Goal: Check status: Check status

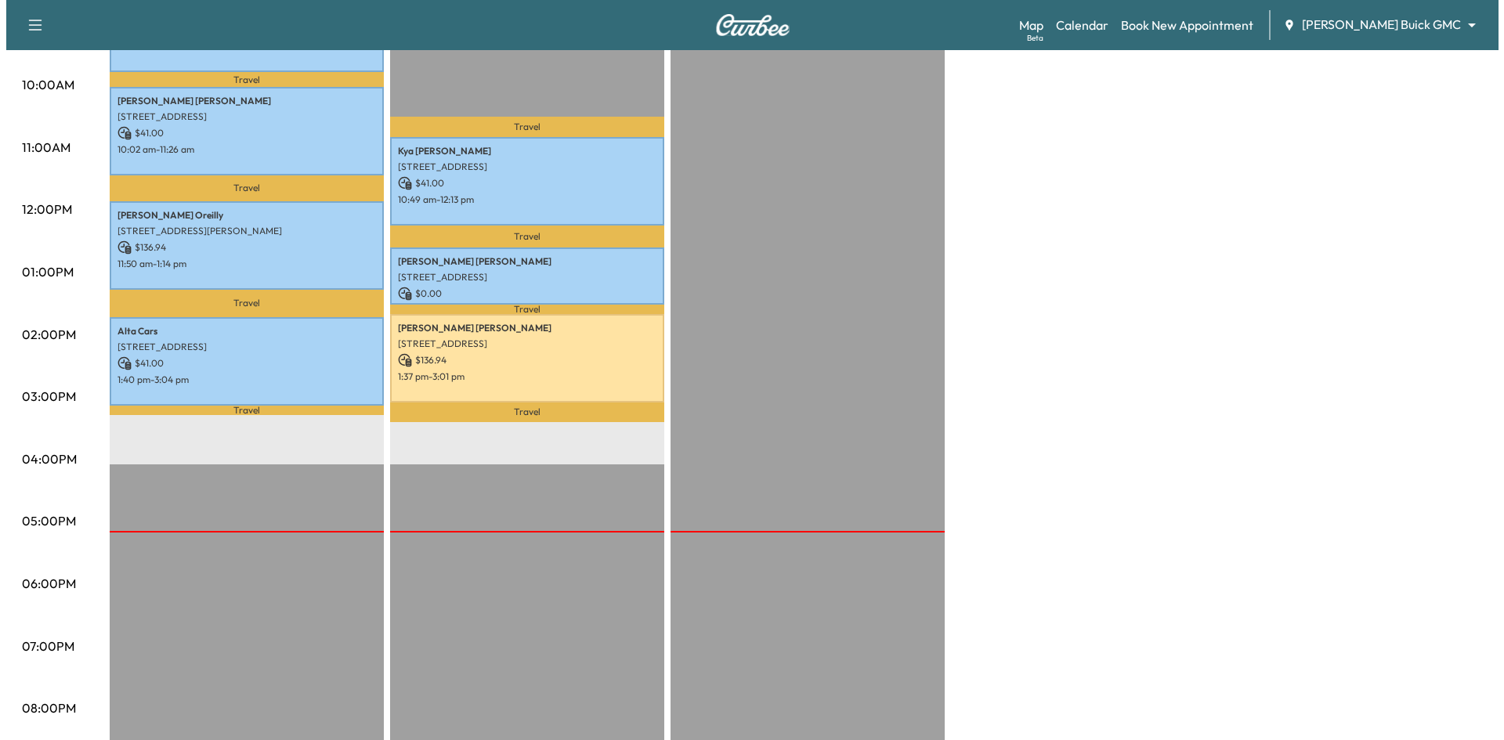
scroll to position [627, 0]
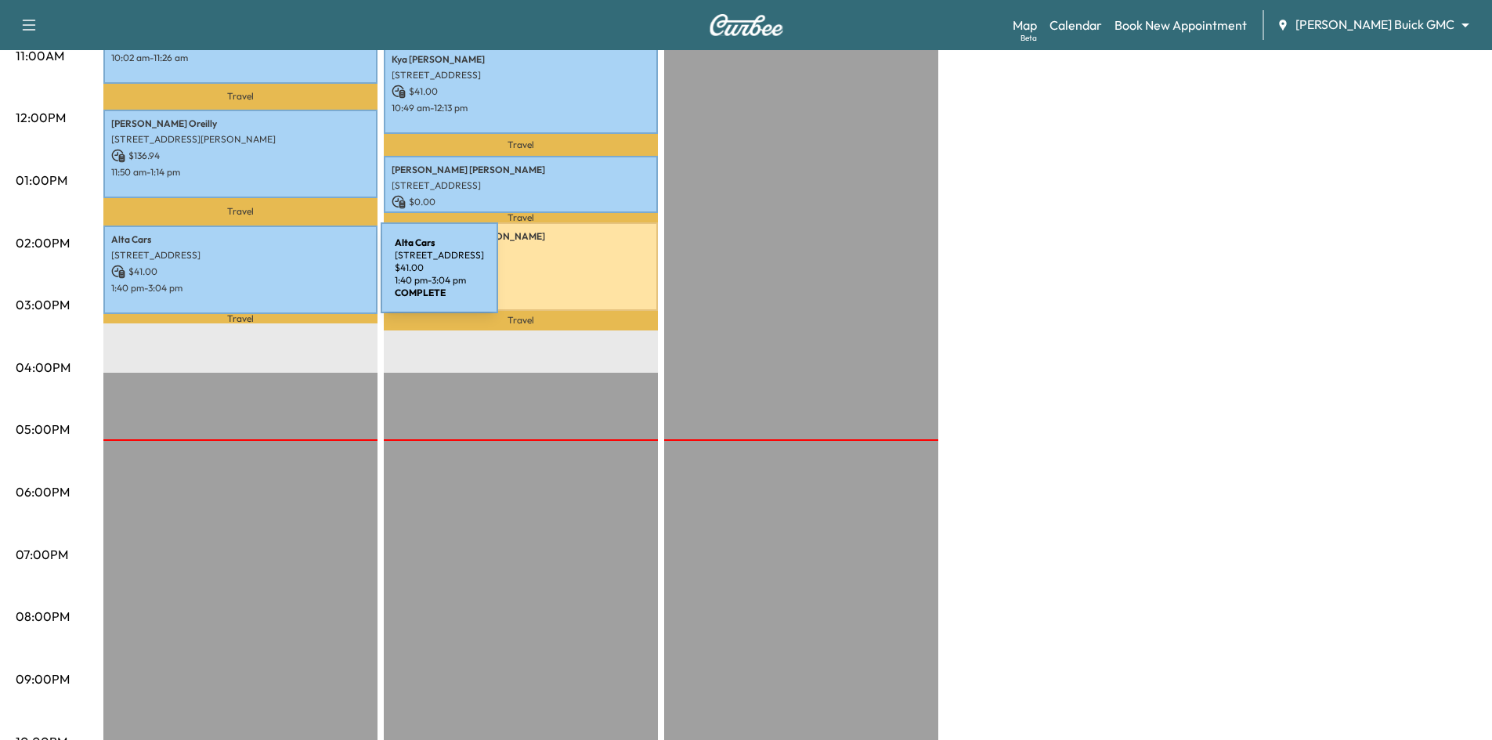
click at [266, 282] on p "1:40 pm - 3:04 pm" at bounding box center [240, 288] width 259 height 13
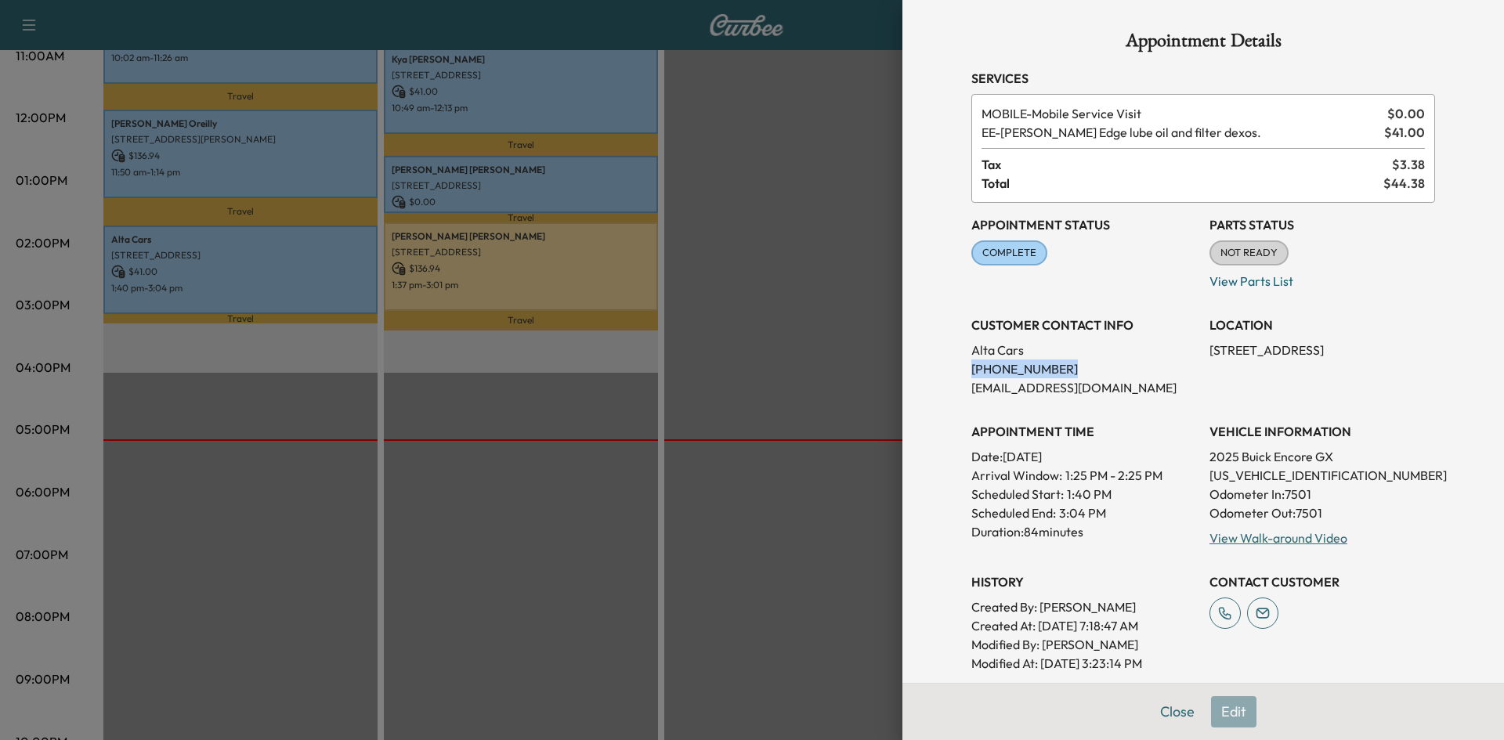
drag, startPoint x: 1047, startPoint y: 367, endPoint x: 941, endPoint y: 373, distance: 105.9
click at [924, 371] on div "Appointment Details Services MOBILE - Mobile Service Visit $ 0.00 EE - [PERSON_…" at bounding box center [1203, 370] width 602 height 740
copy p "[PHONE_NUMBER]"
click at [322, 270] on div at bounding box center [752, 370] width 1504 height 740
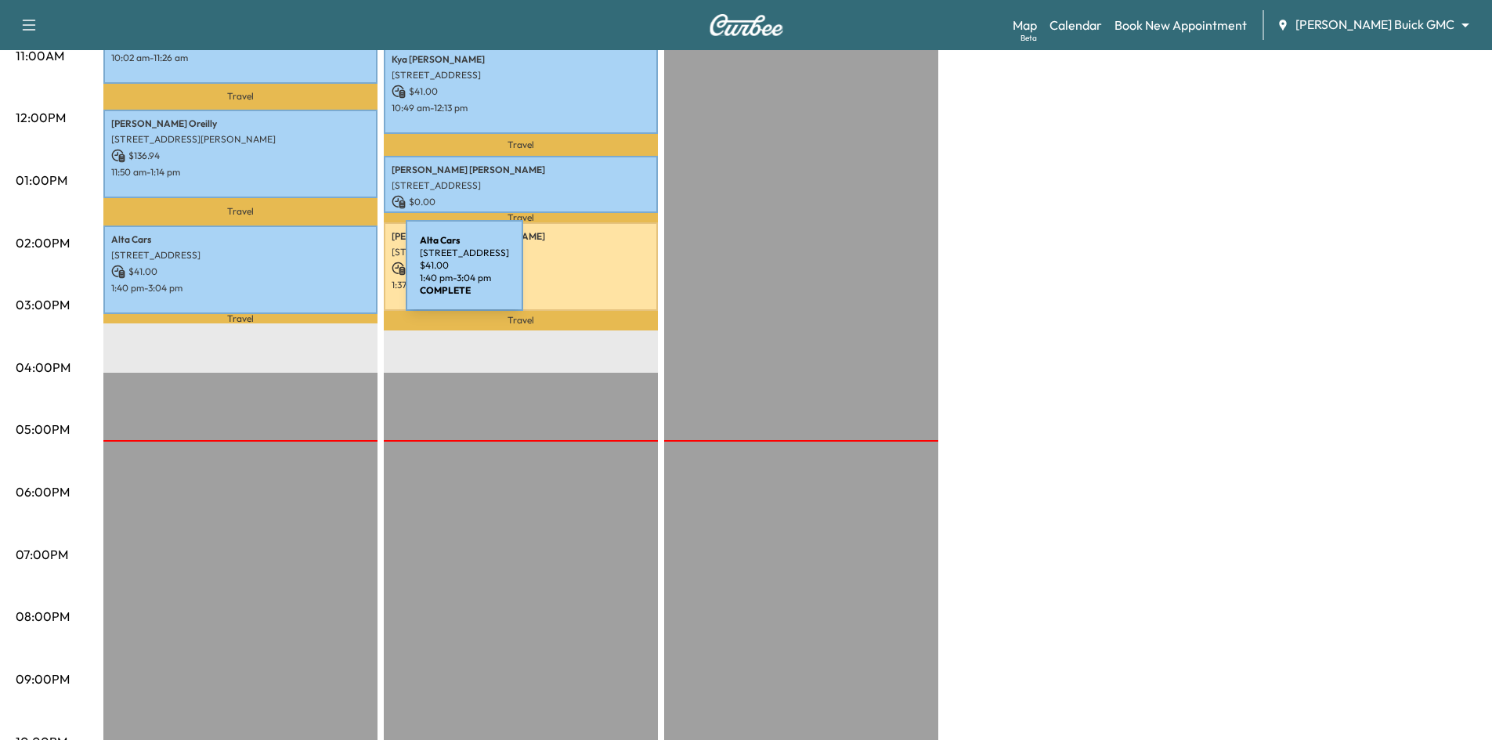
click at [288, 275] on div "Alta Cars [STREET_ADDRESS] $ 41.00 1:40 pm - 3:04 pm" at bounding box center [240, 270] width 274 height 89
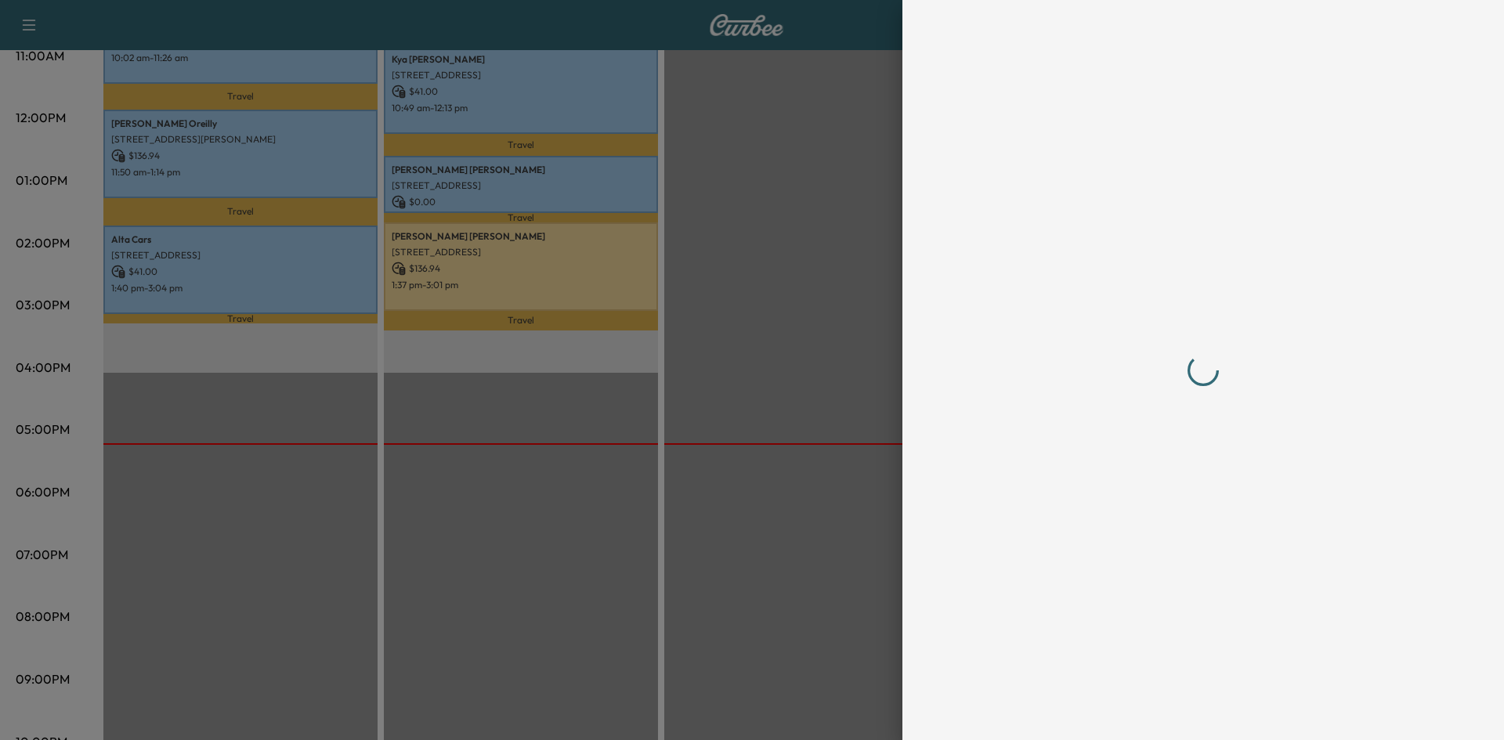
scroll to position [0, 0]
